Goal: Transaction & Acquisition: Purchase product/service

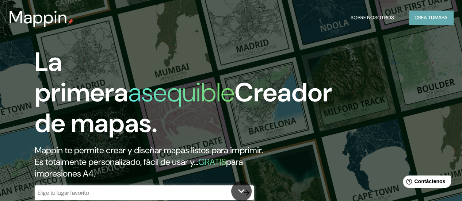
click at [444, 16] on font "mapa" at bounding box center [440, 17] width 13 height 7
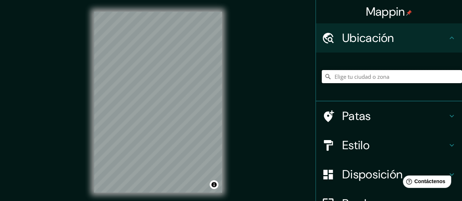
click at [386, 81] on input "Elige tu ciudad o zona" at bounding box center [392, 76] width 140 height 13
click at [387, 71] on input "Elige tu ciudad o zona" at bounding box center [392, 76] width 140 height 13
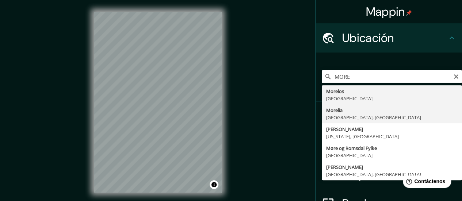
type input "Morelia, Michoacán, México"
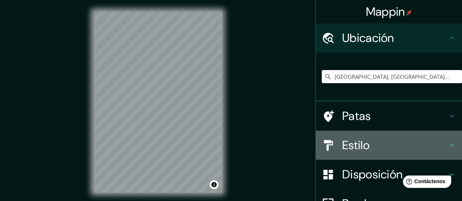
click at [398, 147] on h4 "Estilo" at bounding box center [394, 145] width 105 height 15
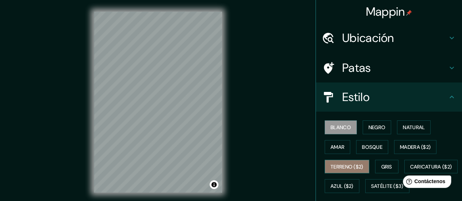
click at [348, 167] on font "Terreno ($2)" at bounding box center [347, 167] width 33 height 7
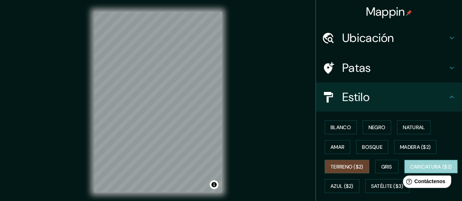
click at [410, 170] on font "Caricatura ($2)" at bounding box center [431, 167] width 42 height 7
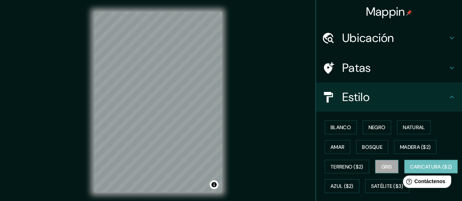
click at [387, 166] on font "Gris" at bounding box center [386, 167] width 11 height 7
click at [410, 170] on font "Caricatura ($2)" at bounding box center [431, 167] width 42 height 7
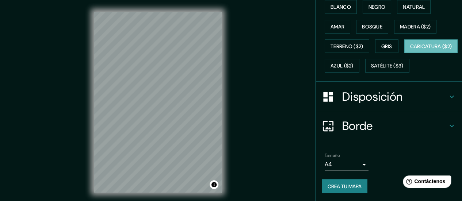
scroll to position [138, 0]
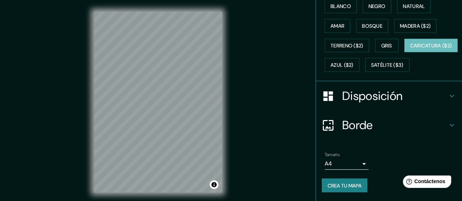
drag, startPoint x: 460, startPoint y: 90, endPoint x: 52, endPoint y: 2, distance: 417.1
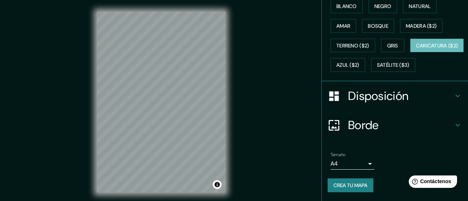
click at [357, 165] on body "Mappin Ubicación Morelia, Michoacán, México Patas Estilo Blanco Negro Natural A…" at bounding box center [234, 100] width 468 height 201
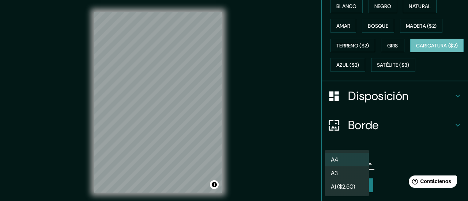
click at [391, 152] on div at bounding box center [234, 100] width 468 height 201
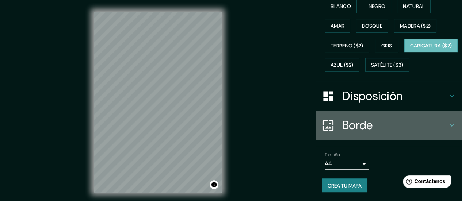
click at [408, 128] on h4 "Borde" at bounding box center [394, 125] width 105 height 15
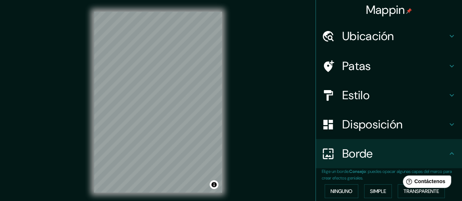
scroll to position [0, 0]
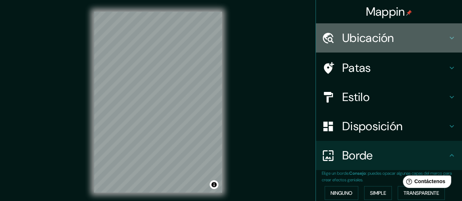
click at [417, 35] on h4 "Ubicación" at bounding box center [394, 38] width 105 height 15
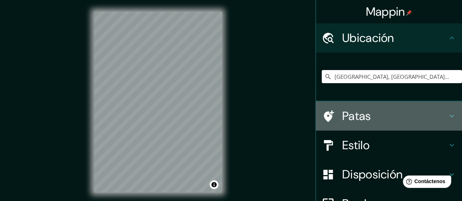
click at [398, 118] on h4 "Patas" at bounding box center [394, 116] width 105 height 15
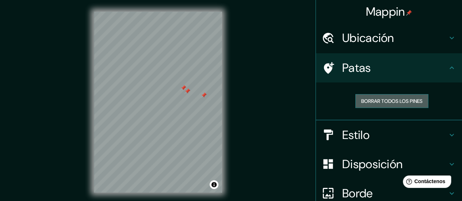
click at [368, 98] on font "Borrar todos los pines" at bounding box center [391, 101] width 61 height 7
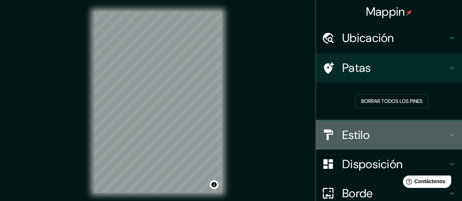
click at [353, 130] on font "Estilo" at bounding box center [355, 135] width 27 height 15
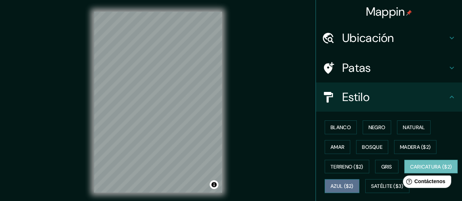
click at [360, 190] on button "Azul ($2)" at bounding box center [342, 186] width 35 height 14
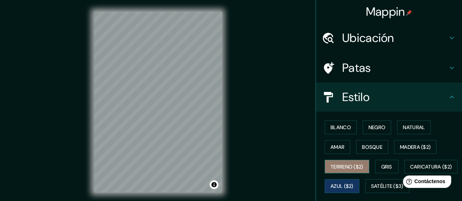
click at [353, 166] on font "Terreno ($2)" at bounding box center [347, 167] width 33 height 7
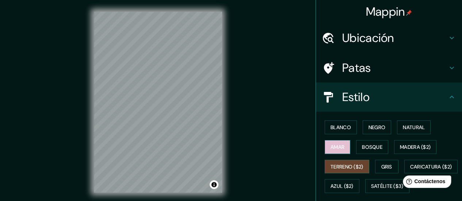
click at [340, 148] on button "Amar" at bounding box center [338, 147] width 26 height 14
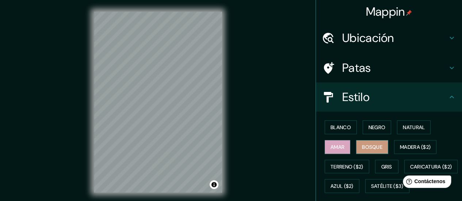
click at [363, 144] on font "Bosque" at bounding box center [372, 147] width 20 height 7
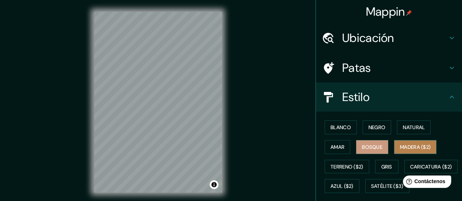
click at [403, 144] on font "Madera ($2)" at bounding box center [415, 147] width 31 height 7
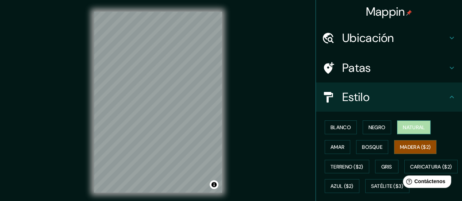
click at [417, 129] on font "Natural" at bounding box center [414, 127] width 22 height 7
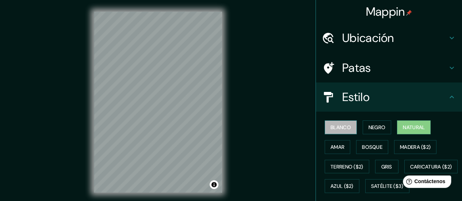
click at [334, 127] on font "Blanco" at bounding box center [341, 127] width 20 height 7
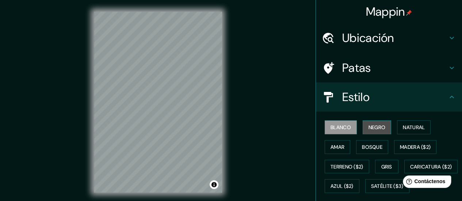
click at [369, 121] on button "Negro" at bounding box center [377, 128] width 29 height 14
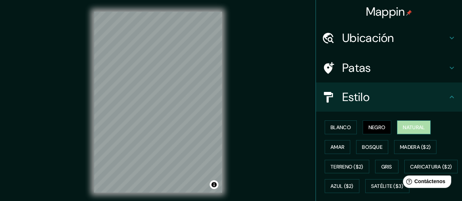
click at [403, 126] on font "Natural" at bounding box center [414, 127] width 22 height 7
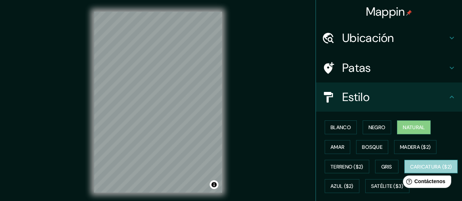
click at [410, 170] on font "Caricatura ($2)" at bounding box center [431, 167] width 42 height 7
click at [403, 129] on font "Natural" at bounding box center [414, 127] width 22 height 7
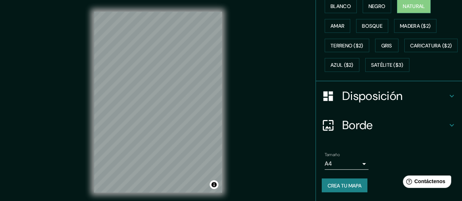
scroll to position [138, 0]
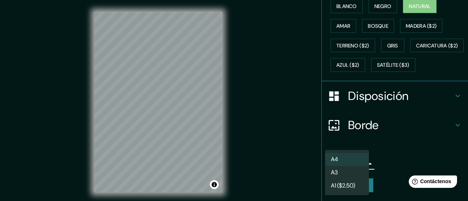
click at [349, 166] on body "Mappin Ubicación Morelia, Michoacán, México Patas Estilo Blanco Negro Natural A…" at bounding box center [234, 100] width 468 height 201
click at [331, 172] on font "A3" at bounding box center [334, 174] width 7 height 8
type input "a4"
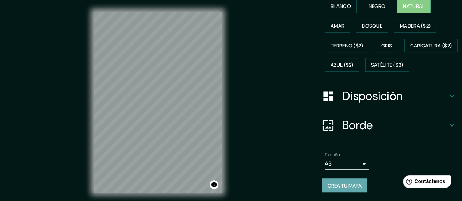
click at [349, 180] on button "Crea tu mapa" at bounding box center [345, 186] width 46 height 14
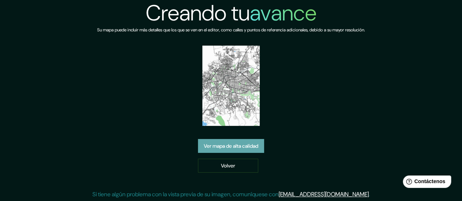
click at [244, 149] on font "Ver mapa de alta calidad" at bounding box center [231, 146] width 54 height 7
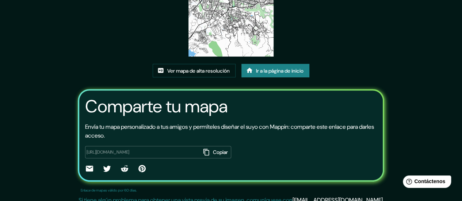
scroll to position [103, 0]
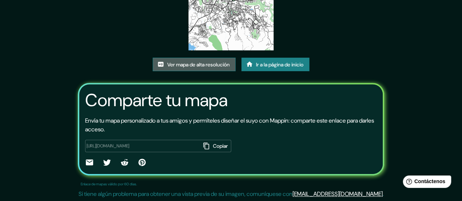
click at [192, 59] on link "Ver mapa de alta resolución" at bounding box center [194, 65] width 83 height 14
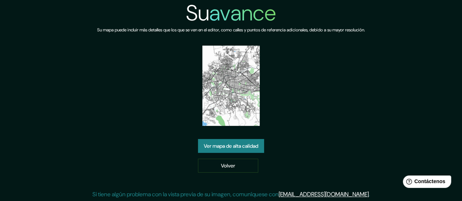
click at [210, 63] on img at bounding box center [230, 86] width 57 height 80
click at [251, 162] on link "Volver" at bounding box center [228, 166] width 60 height 14
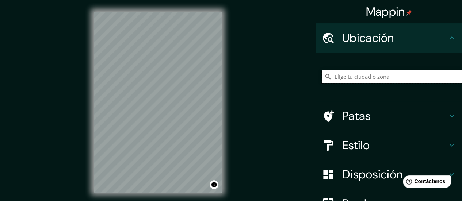
click at [369, 70] on input "Elige tu ciudad o zona" at bounding box center [392, 76] width 140 height 13
click at [373, 79] on input "Elige tu ciudad o zona" at bounding box center [392, 76] width 140 height 13
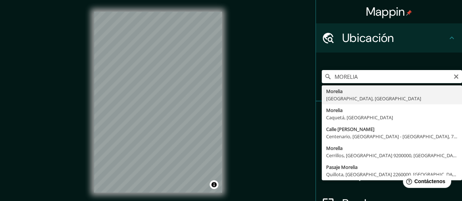
type input "Morelia, Michoacán, México"
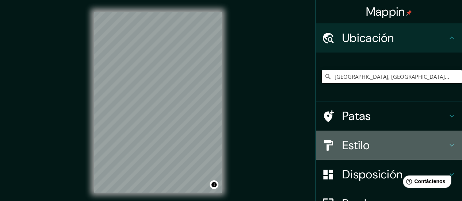
click at [370, 140] on h4 "Estilo" at bounding box center [394, 145] width 105 height 15
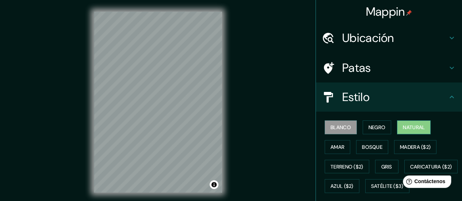
drag, startPoint x: 370, startPoint y: 140, endPoint x: 402, endPoint y: 126, distance: 34.9
click at [402, 126] on div "Blanco Negro Natural Amar Bosque Madera ($2) Terreno ($2) Gris Caricatura ($2) …" at bounding box center [392, 157] width 140 height 79
click at [403, 126] on font "Natural" at bounding box center [414, 127] width 22 height 7
click at [338, 123] on font "Blanco" at bounding box center [341, 127] width 20 height 9
click at [353, 127] on div "Blanco Negro Natural Amar Bosque Madera ($2) Terreno ($2) Gris Caricatura ($2) …" at bounding box center [392, 157] width 140 height 79
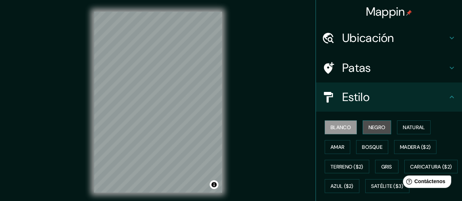
click at [369, 125] on font "Negro" at bounding box center [377, 127] width 17 height 7
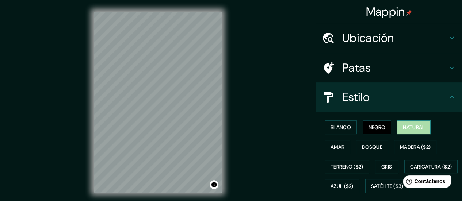
click at [403, 126] on font "Natural" at bounding box center [414, 127] width 22 height 7
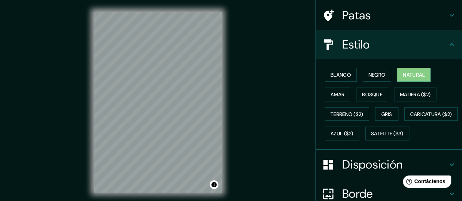
scroll to position [53, 0]
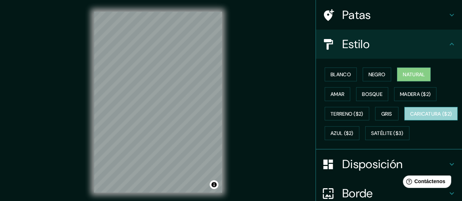
click at [410, 117] on font "Caricatura ($2)" at bounding box center [431, 114] width 42 height 7
drag, startPoint x: 406, startPoint y: 66, endPoint x: 407, endPoint y: 71, distance: 4.8
click at [407, 71] on div "Blanco Negro Natural Amar Bosque Madera ($2) Terreno ($2) Gris Caricatura ($2) …" at bounding box center [392, 104] width 140 height 79
click at [407, 71] on font "Natural" at bounding box center [414, 74] width 22 height 7
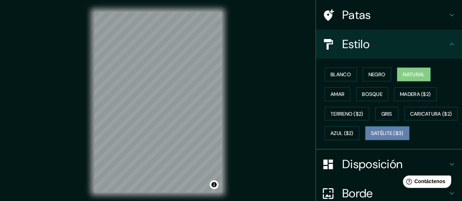
click at [365, 140] on button "Satélite ($3)" at bounding box center [387, 133] width 44 height 14
click at [412, 77] on font "Natural" at bounding box center [414, 74] width 22 height 7
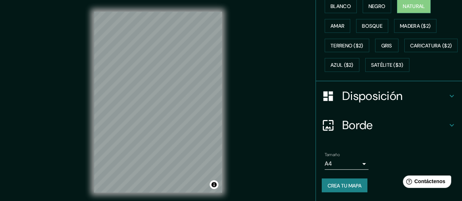
scroll to position [138, 0]
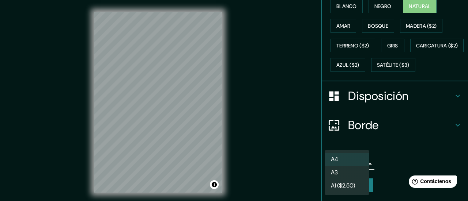
click at [342, 164] on body "Mappin Ubicación Morelia, Michoacán, México Patas Estilo Blanco Negro Natural A…" at bounding box center [234, 100] width 468 height 201
click at [345, 173] on li "A3" at bounding box center [347, 174] width 44 height 14
type input "a4"
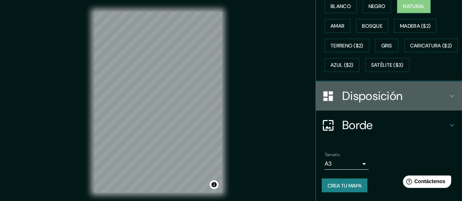
click at [413, 88] on div "Disposición" at bounding box center [389, 95] width 146 height 29
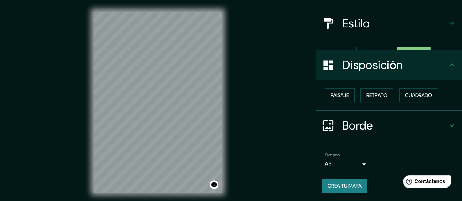
scroll to position [61, 0]
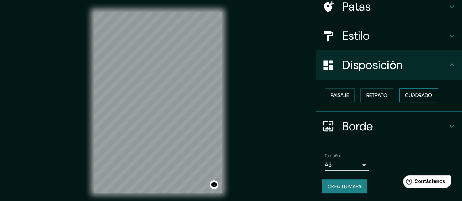
click at [407, 95] on font "Cuadrado" at bounding box center [418, 95] width 27 height 7
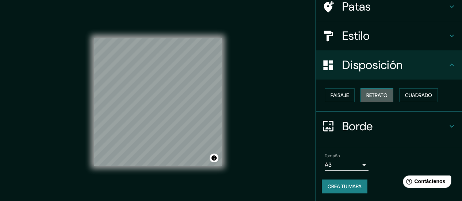
click at [368, 98] on font "Retrato" at bounding box center [376, 95] width 21 height 7
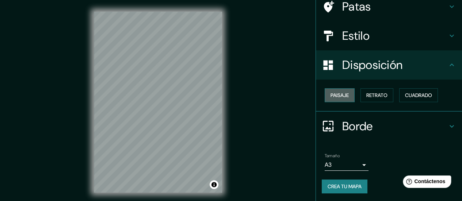
click at [325, 93] on button "Paisaje" at bounding box center [340, 95] width 30 height 14
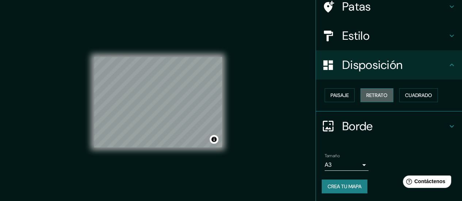
click at [370, 95] on font "Retrato" at bounding box center [376, 95] width 21 height 7
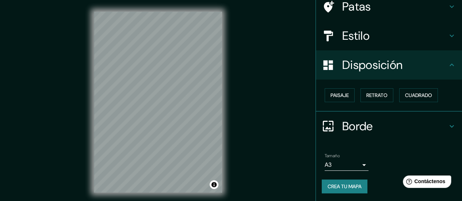
click at [347, 185] on font "Crea tu mapa" at bounding box center [345, 186] width 34 height 7
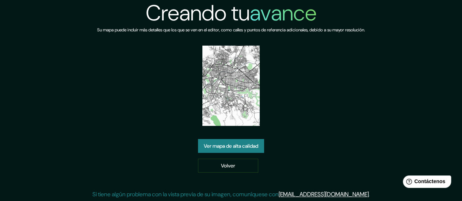
click at [233, 97] on img at bounding box center [230, 86] width 57 height 80
click at [248, 149] on font "Ver mapa de alta calidad" at bounding box center [231, 146] width 54 height 7
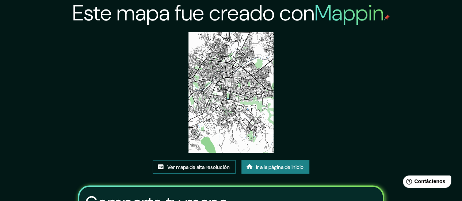
click at [227, 168] on font "Ver mapa de alta resolución" at bounding box center [198, 167] width 62 height 7
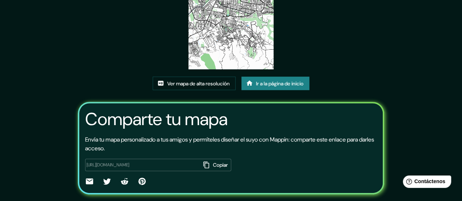
scroll to position [103, 0]
